Goal: Transaction & Acquisition: Obtain resource

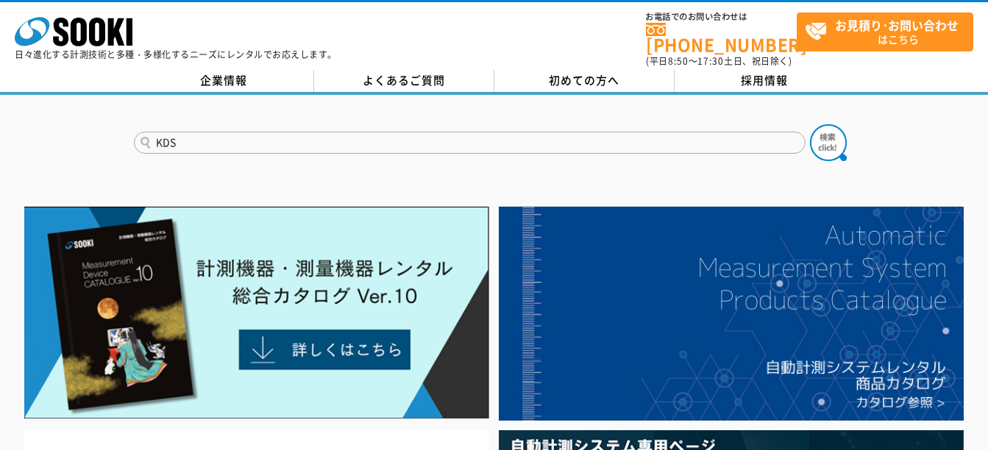
type input "KDS"
click at [810, 124] on button at bounding box center [828, 142] width 37 height 37
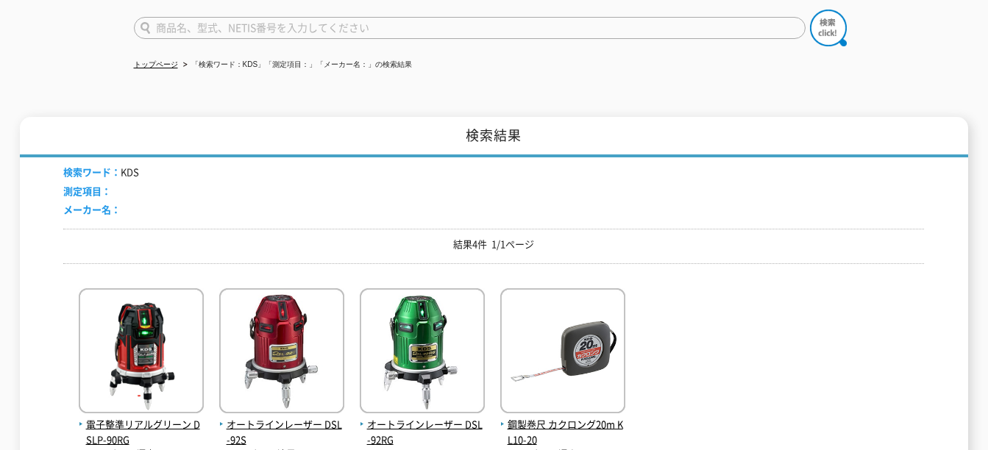
scroll to position [221, 0]
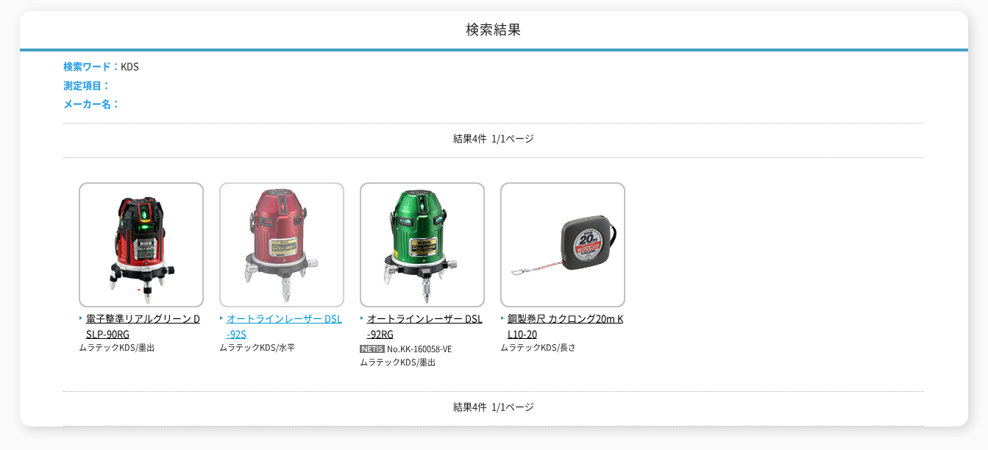
click at [315, 241] on img at bounding box center [281, 246] width 125 height 129
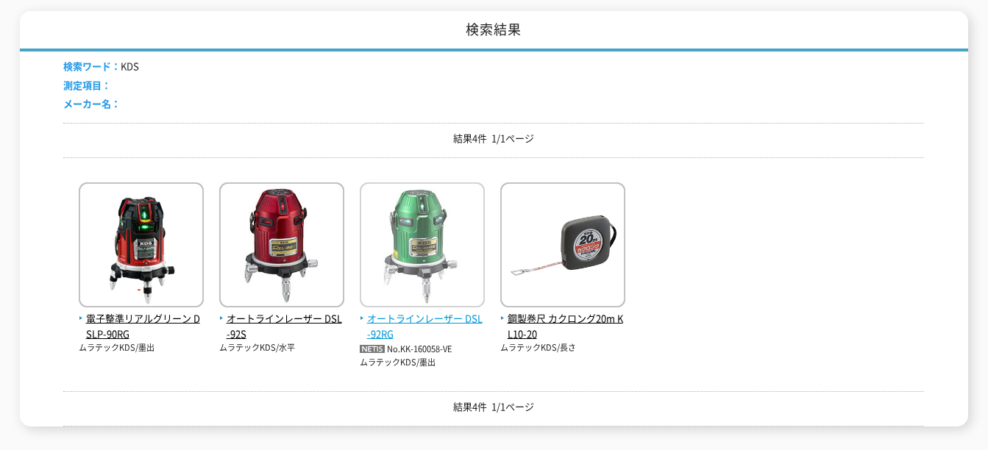
click at [435, 246] on img at bounding box center [422, 246] width 125 height 129
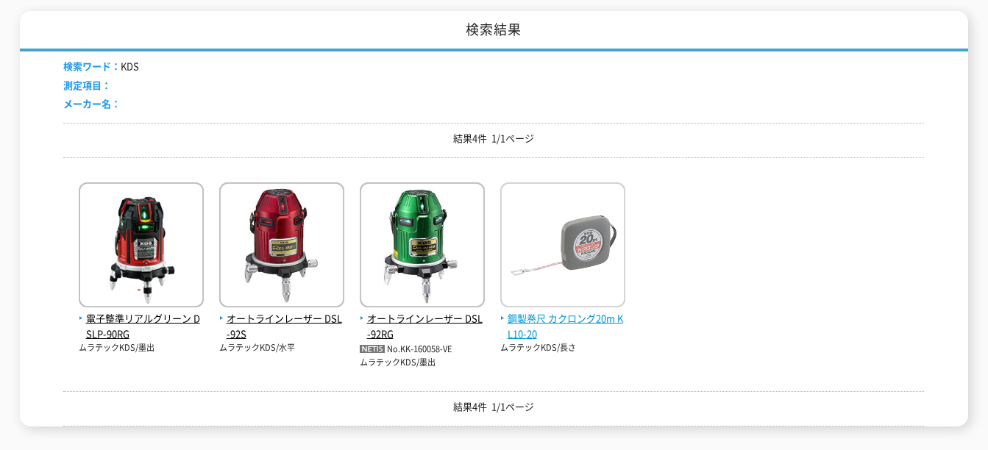
click at [575, 232] on img at bounding box center [562, 246] width 125 height 129
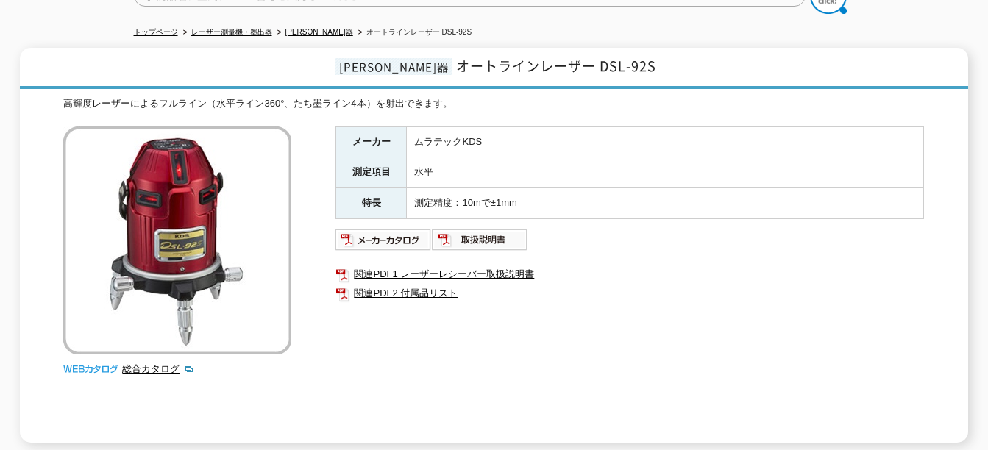
scroll to position [221, 0]
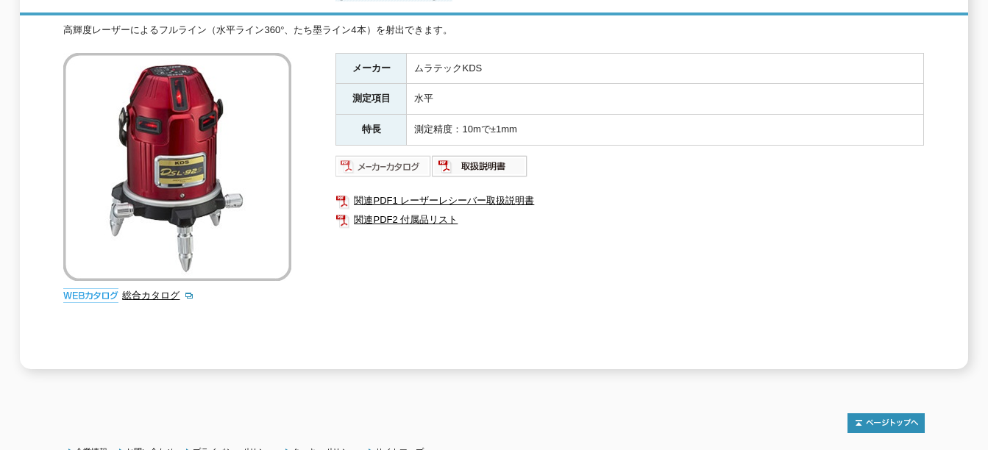
click at [389, 154] on img at bounding box center [383, 166] width 96 height 24
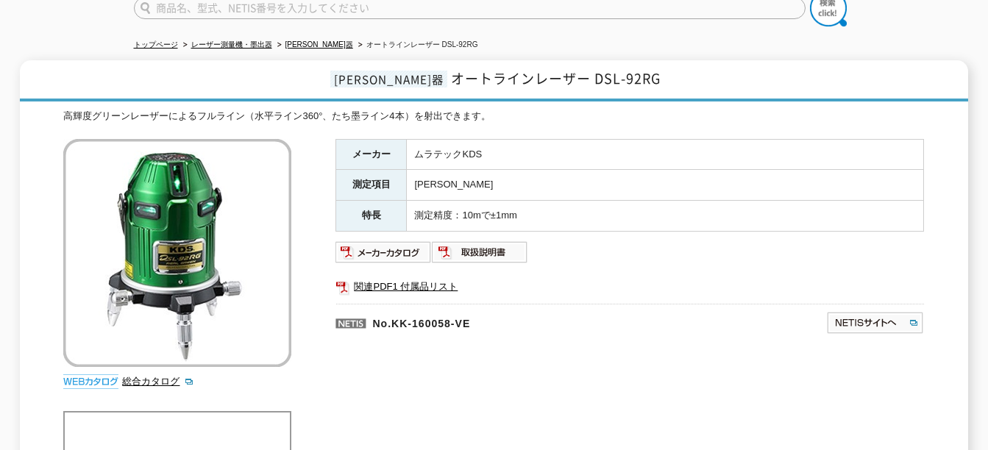
scroll to position [147, 0]
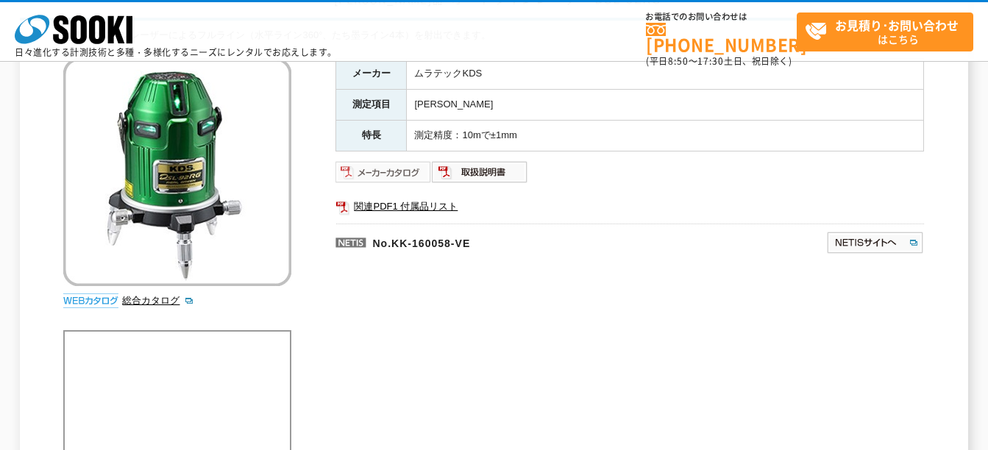
click at [416, 173] on img at bounding box center [383, 172] width 96 height 24
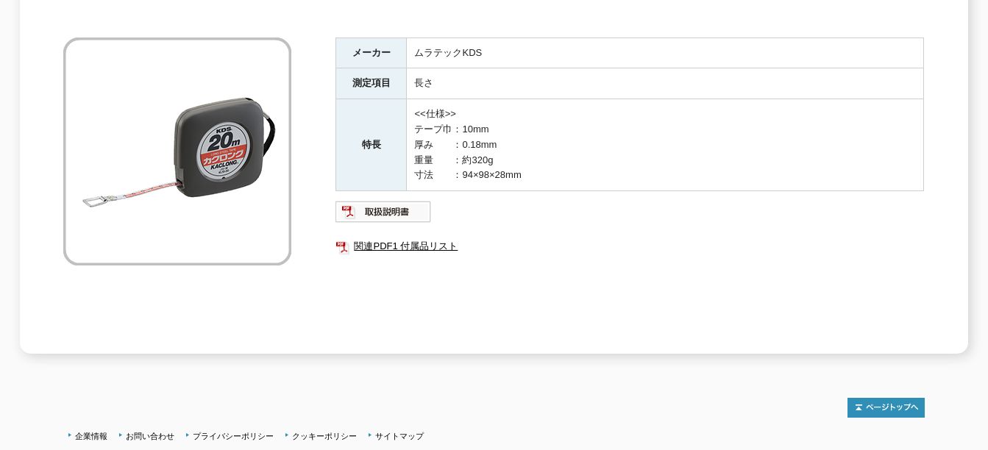
scroll to position [193, 0]
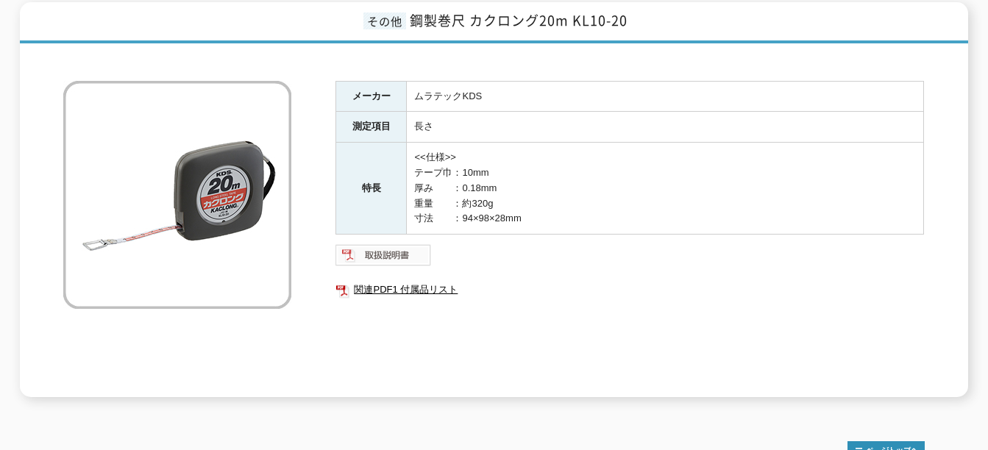
click at [371, 244] on img at bounding box center [383, 255] width 96 height 24
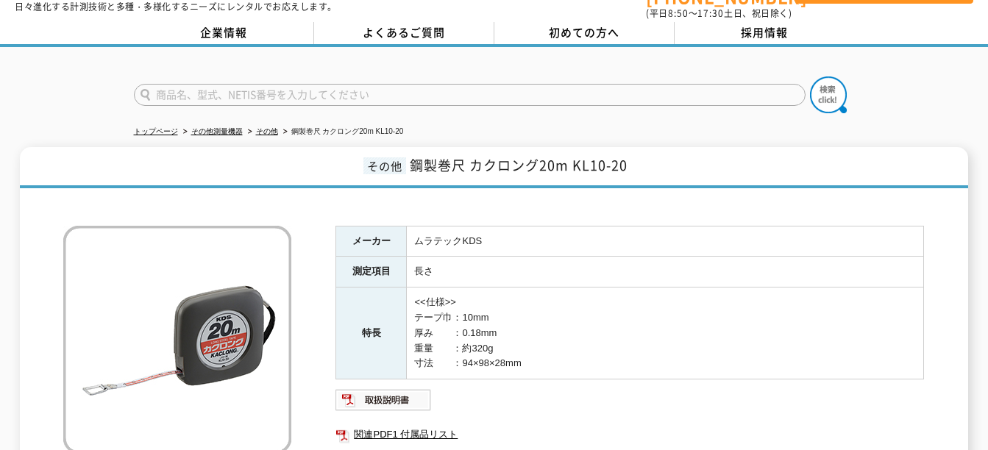
scroll to position [74, 0]
